Goal: Information Seeking & Learning: Find specific fact

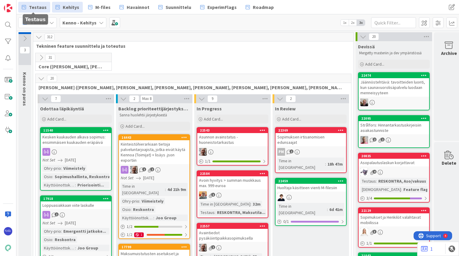
click at [35, 7] on span "Testaus" at bounding box center [38, 7] width 18 height 7
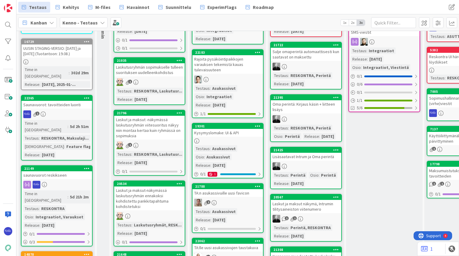
scroll to position [119, 0]
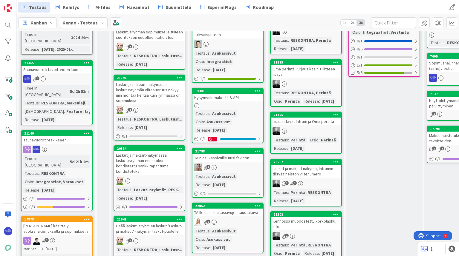
click at [56, 146] on div at bounding box center [56, 150] width 70 height 8
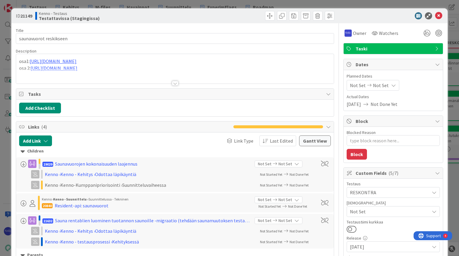
click at [175, 82] on div at bounding box center [175, 83] width 7 height 5
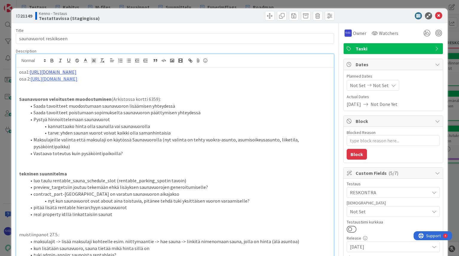
drag, startPoint x: 122, startPoint y: 71, endPoint x: 31, endPoint y: 71, distance: 91.1
click at [31, 71] on p "osa1: [URL][DOMAIN_NAME]" at bounding box center [174, 72] width 311 height 7
copy link "[URL][DOMAIN_NAME]"
drag, startPoint x: 126, startPoint y: 78, endPoint x: 32, endPoint y: 79, distance: 94.4
click at [32, 79] on p "osa 2: [URL][DOMAIN_NAME]" at bounding box center [174, 79] width 311 height 7
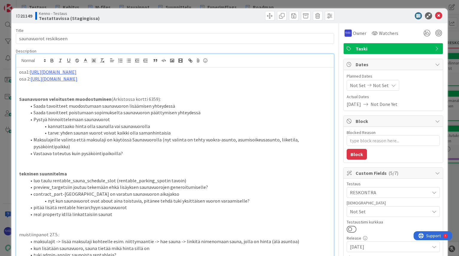
copy link "[URL][DOMAIN_NAME]"
type textarea "x"
